Goal: Task Accomplishment & Management: Manage account settings

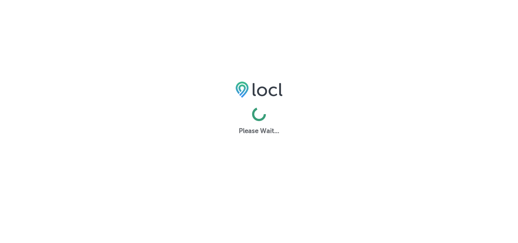
select select "US"
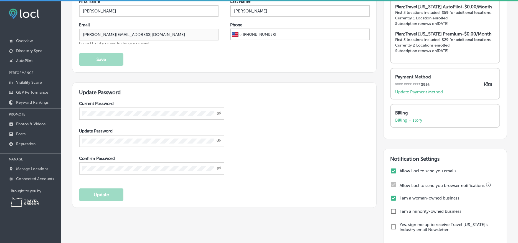
scroll to position [37, 0]
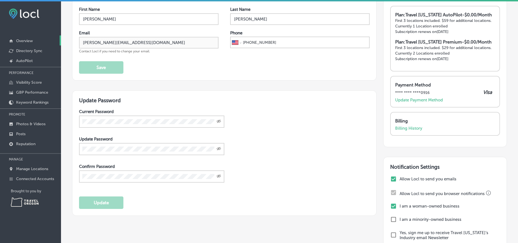
click at [24, 42] on p "Overview" at bounding box center [24, 41] width 17 height 5
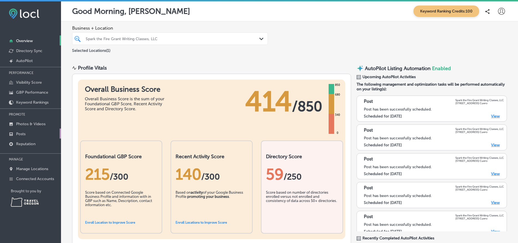
click at [21, 134] on p "Posts" at bounding box center [20, 134] width 9 height 5
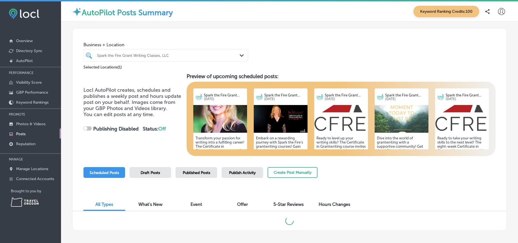
checkbox input "true"
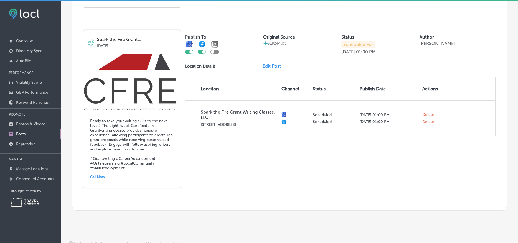
scroll to position [895, 0]
